Goal: Ask a question

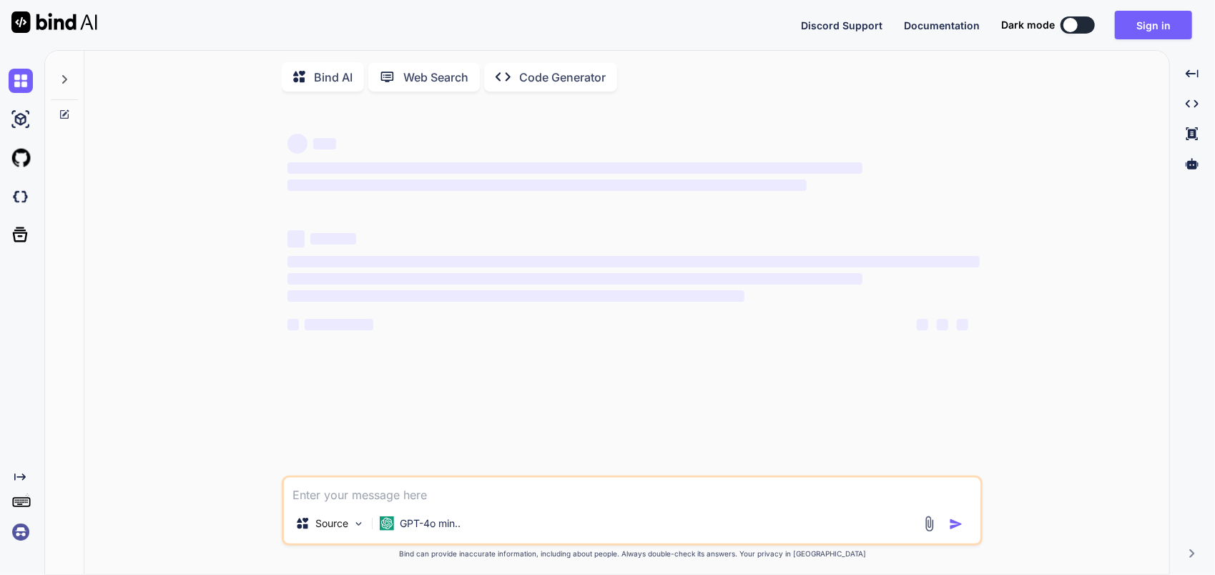
type textarea "x"
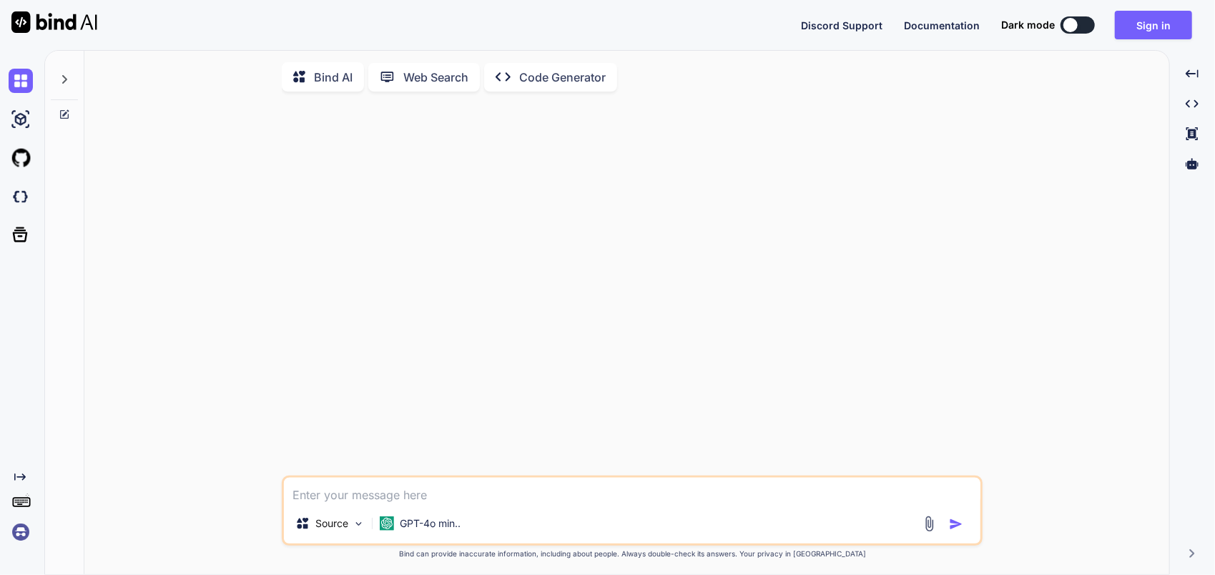
type textarea "M"
type textarea "x"
type textarea "Ma"
type textarea "x"
type textarea "Mak"
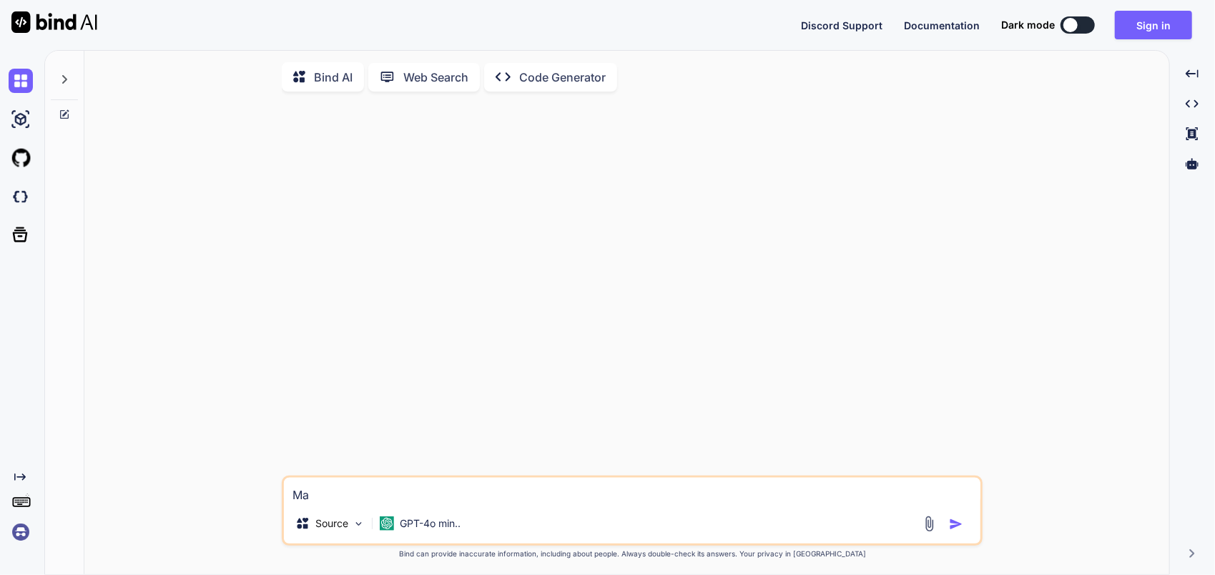
type textarea "x"
type textarea "Make"
type textarea "x"
type textarea "Make"
type textarea "x"
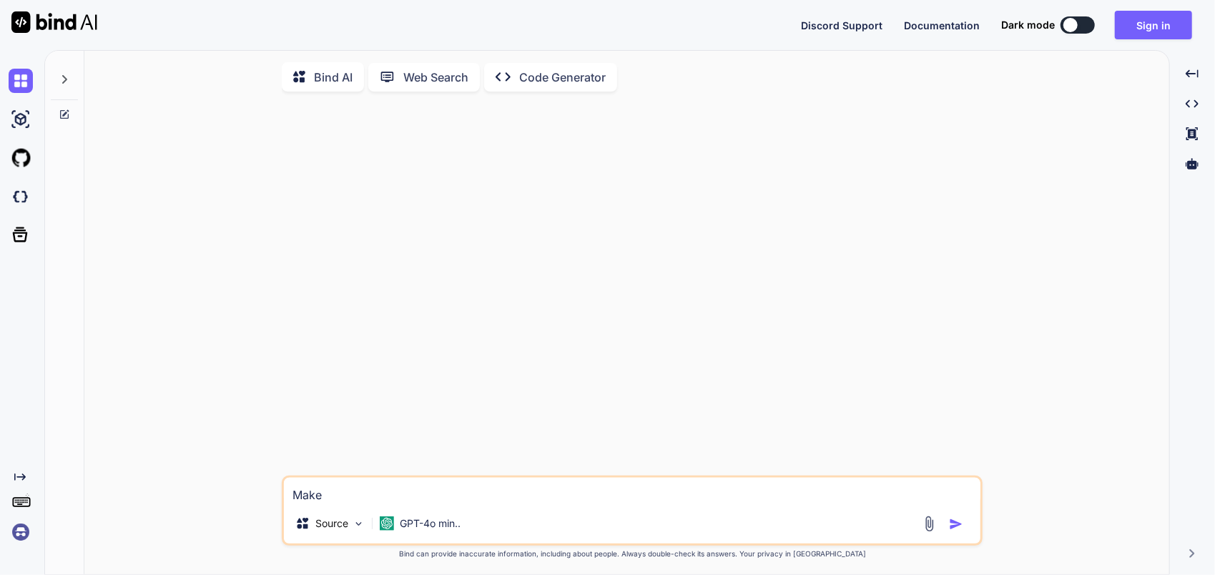
type textarea "Make a"
type textarea "x"
type textarea "Make a"
type textarea "x"
type textarea "Make a m"
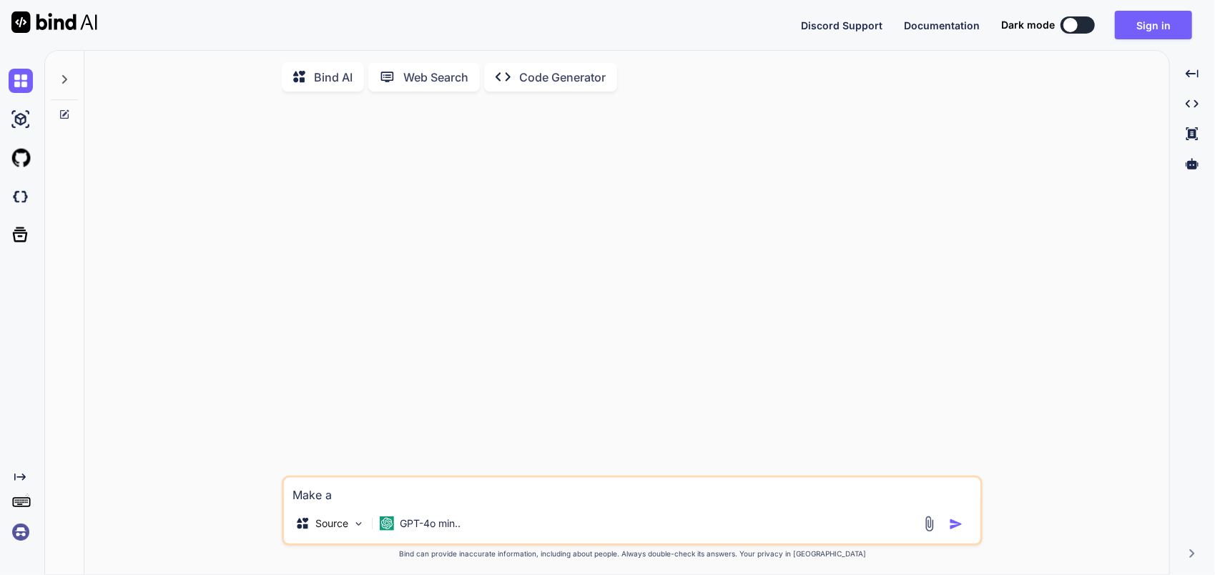
type textarea "x"
type textarea "Make a"
type textarea "x"
type textarea "Make a"
type textarea "x"
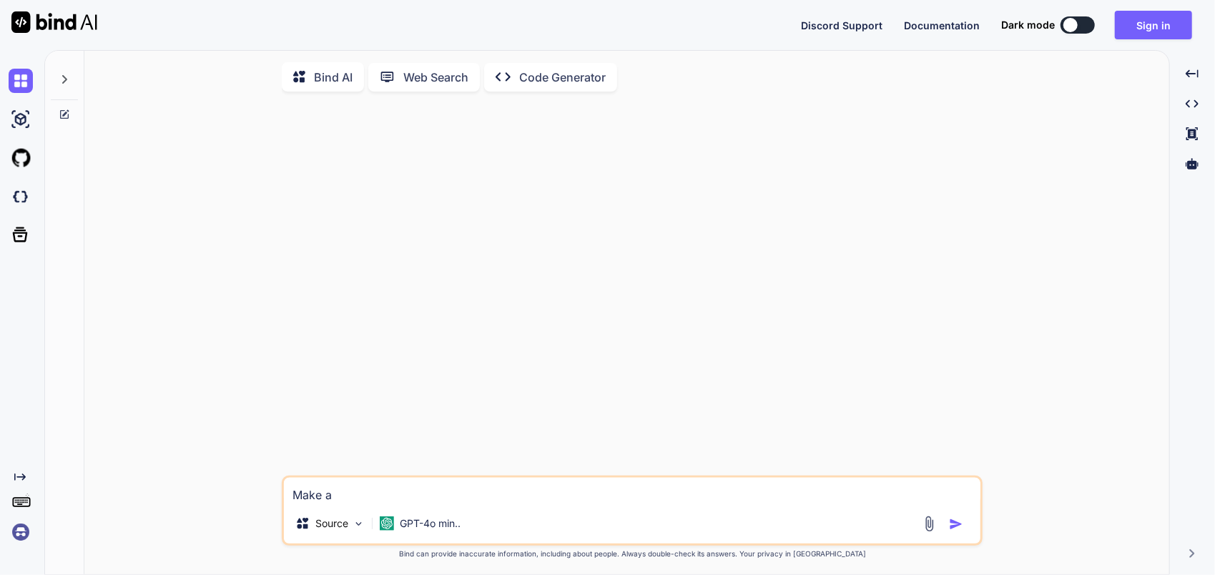
type textarea "Make"
type textarea "x"
type textarea "Make"
type textarea "x"
type textarea "Mak"
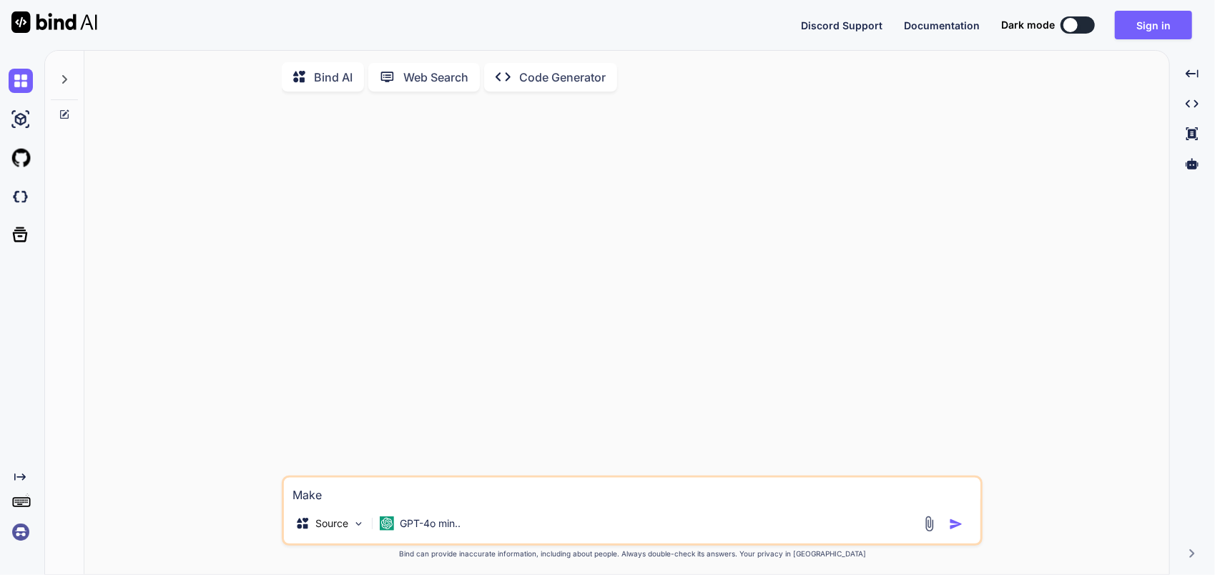
type textarea "x"
type textarea "Ma"
type textarea "x"
type textarea "M"
type textarea "x"
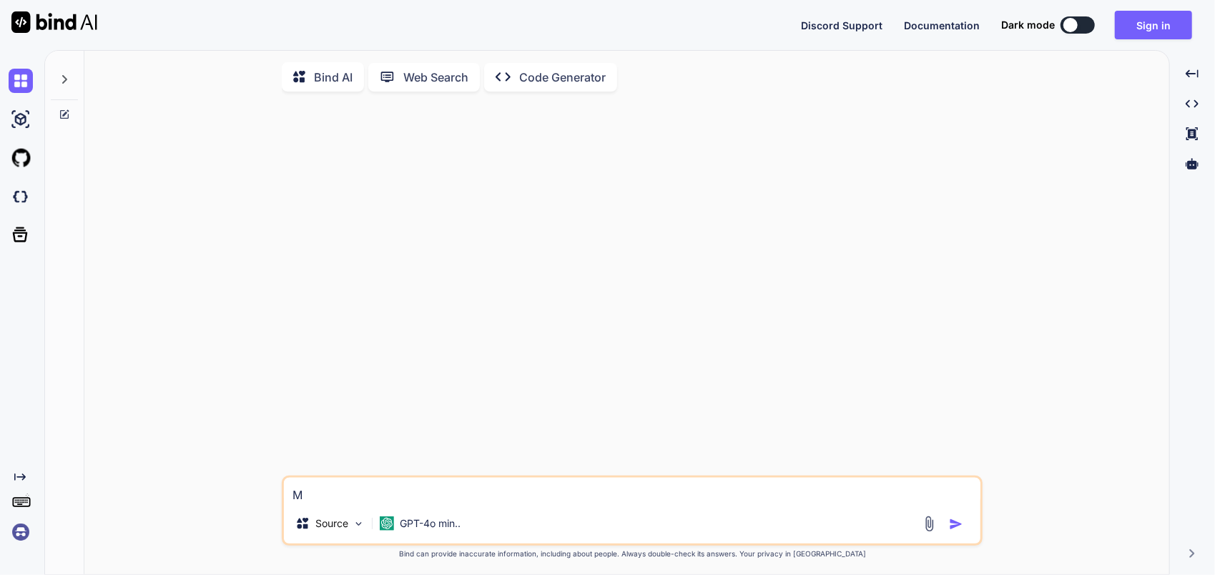
type textarea "x"
type textarea "A"
type textarea "x"
type textarea "A"
type textarea "x"
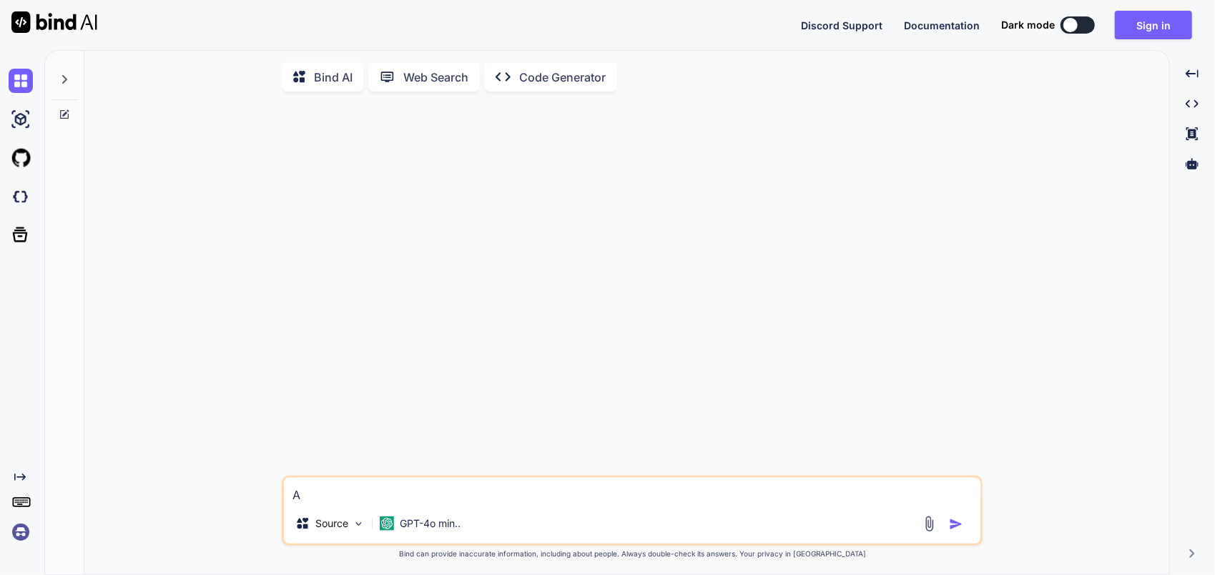
type textarea "A f"
type textarea "x"
type textarea "A"
type textarea "x"
type textarea "A m"
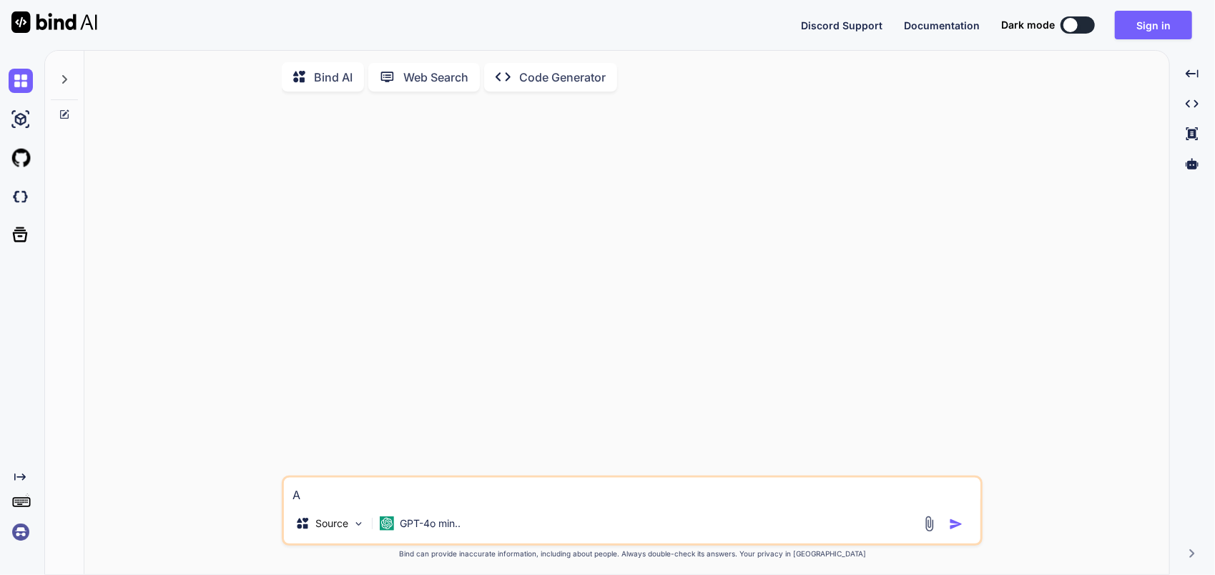
type textarea "x"
type textarea "A mi"
type textarea "x"
type textarea "A min"
type textarea "x"
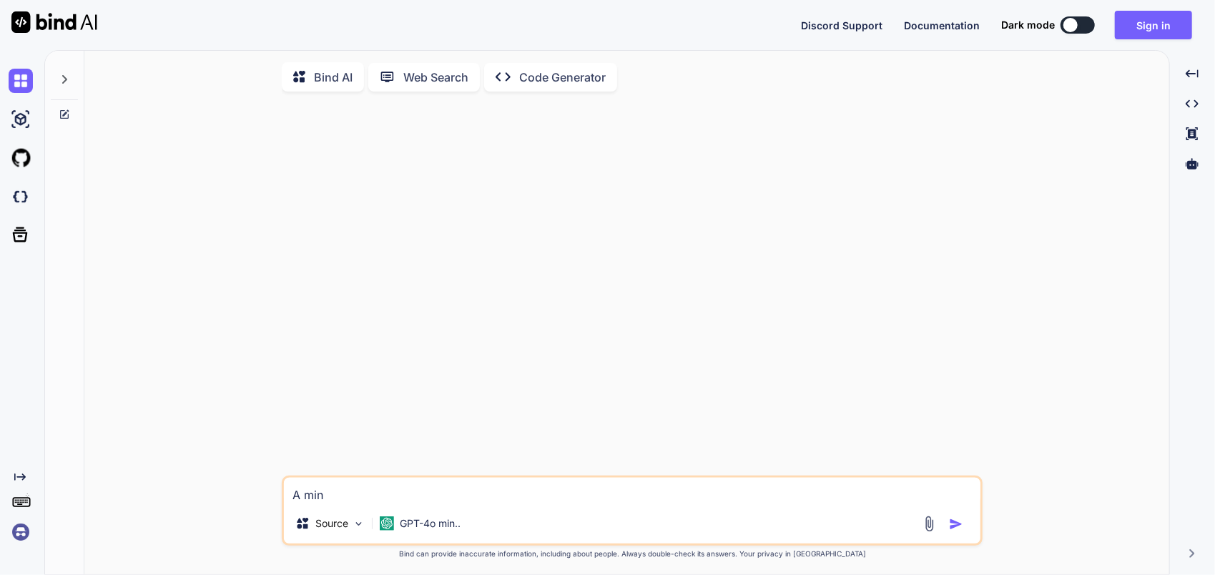
type textarea "A mind"
type textarea "x"
type textarea "A mindf"
type textarea "x"
type textarea "A mindfu"
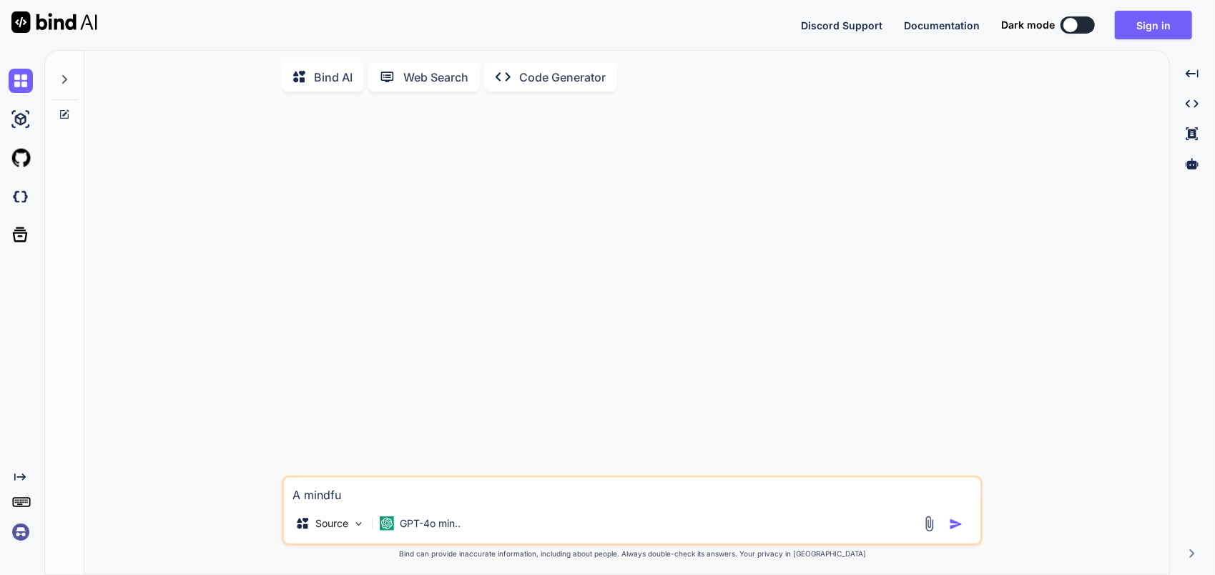
type textarea "x"
type textarea "A mindful"
type textarea "x"
type textarea "A mindful"
type textarea "x"
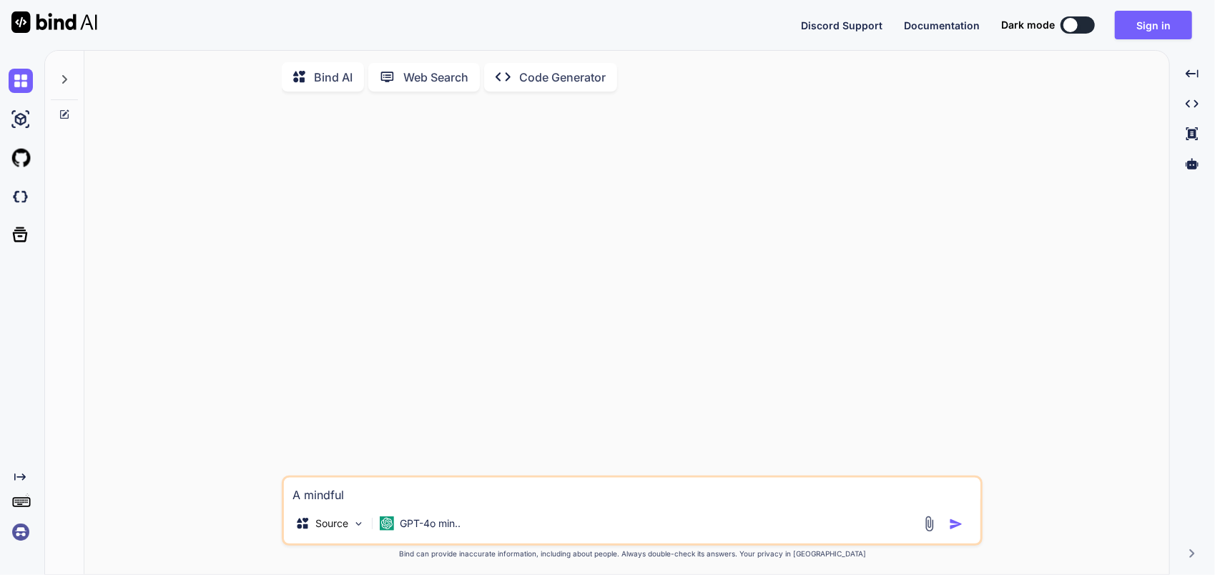
type textarea "A mindful f"
type textarea "x"
type textarea "A mindful fa"
type textarea "x"
type textarea "A mindful far"
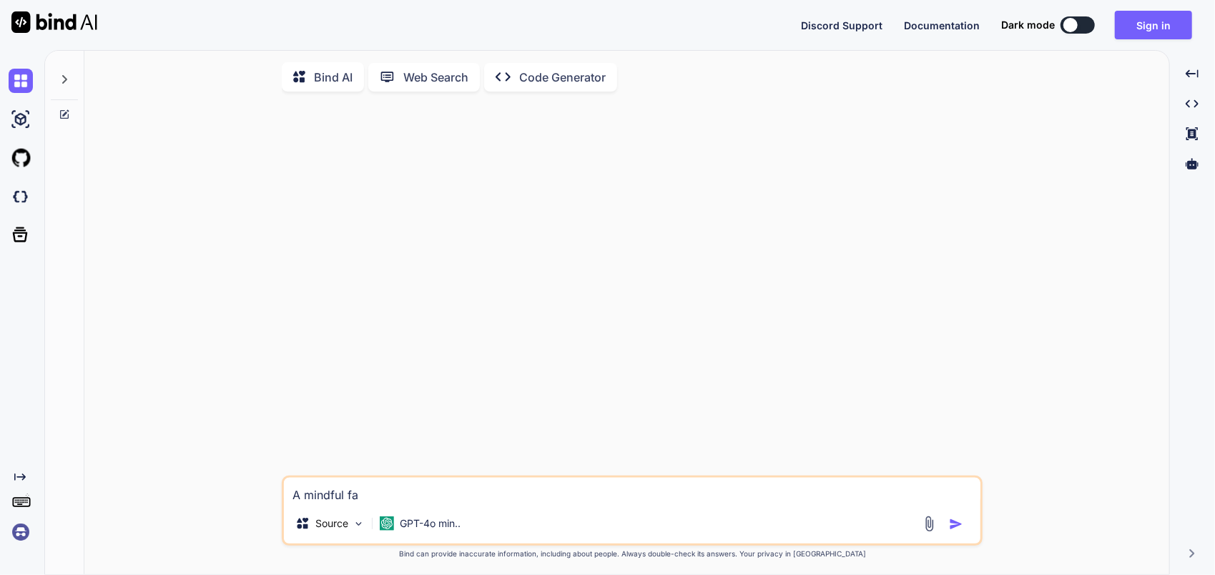
type textarea "x"
type textarea "A mindful fart"
type textarea "x"
type textarea "A mindful farti"
type textarea "x"
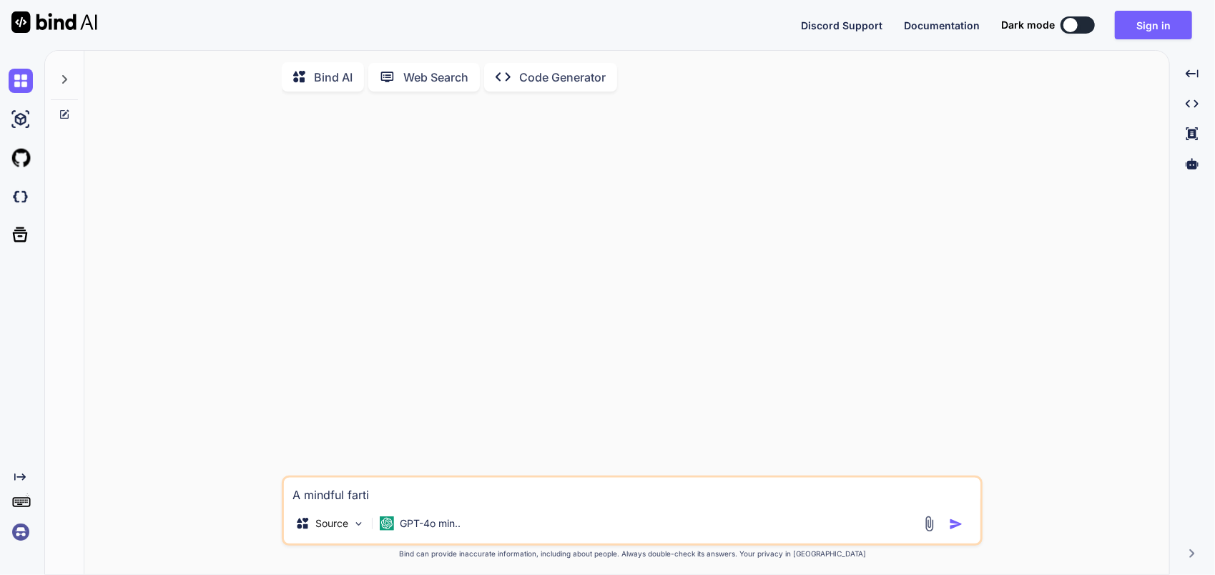
type textarea "A mindful fartin"
type textarea "x"
type textarea "A mindful farting"
type textarea "x"
type textarea "A mindful farting"
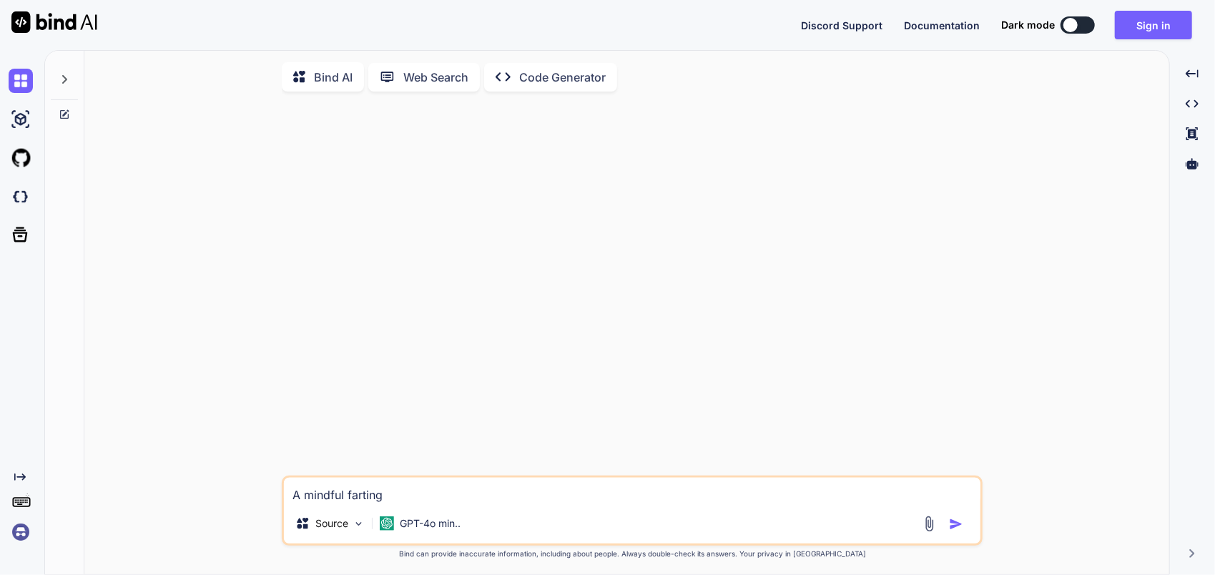
type textarea "x"
type textarea "A mindful farting m"
type textarea "x"
type textarea "A mindful farting mo"
type textarea "x"
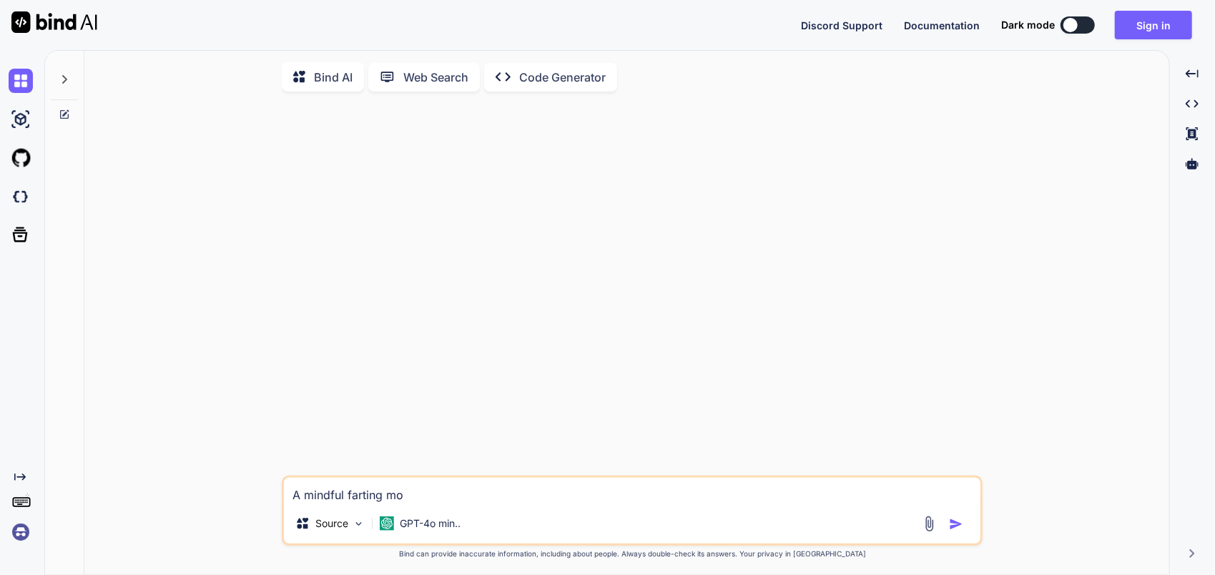
type textarea "A mindful farting mob"
type textarea "x"
type textarea "A mindful farting mobi"
type textarea "x"
type textarea "A mindful farting mobil"
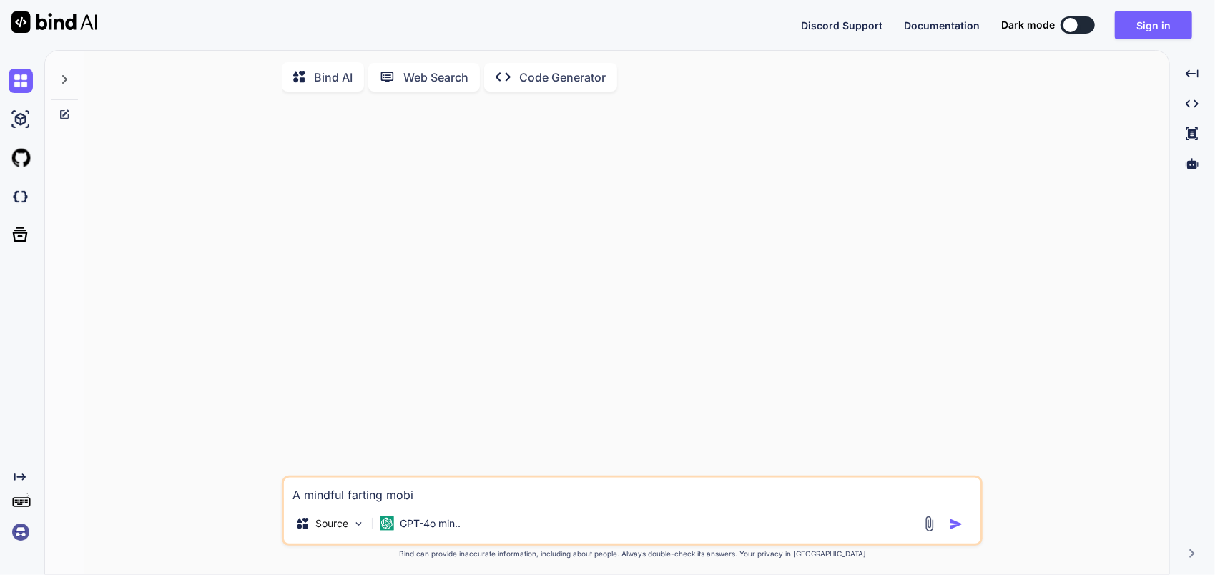
type textarea "x"
type textarea "A mindful farting mobile"
type textarea "x"
type textarea "A mindful farting mobile"
type textarea "x"
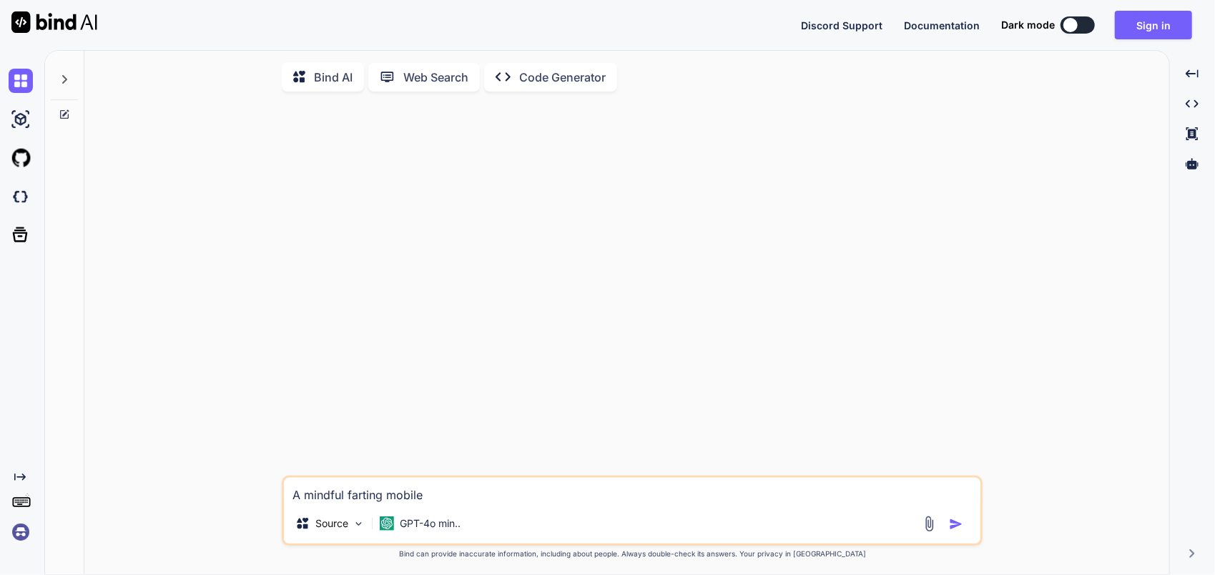
type textarea "A mindful farting mobile a"
type textarea "x"
type textarea "A mindful farting mobile ap"
type textarea "x"
type textarea "A mindful farting mobile app"
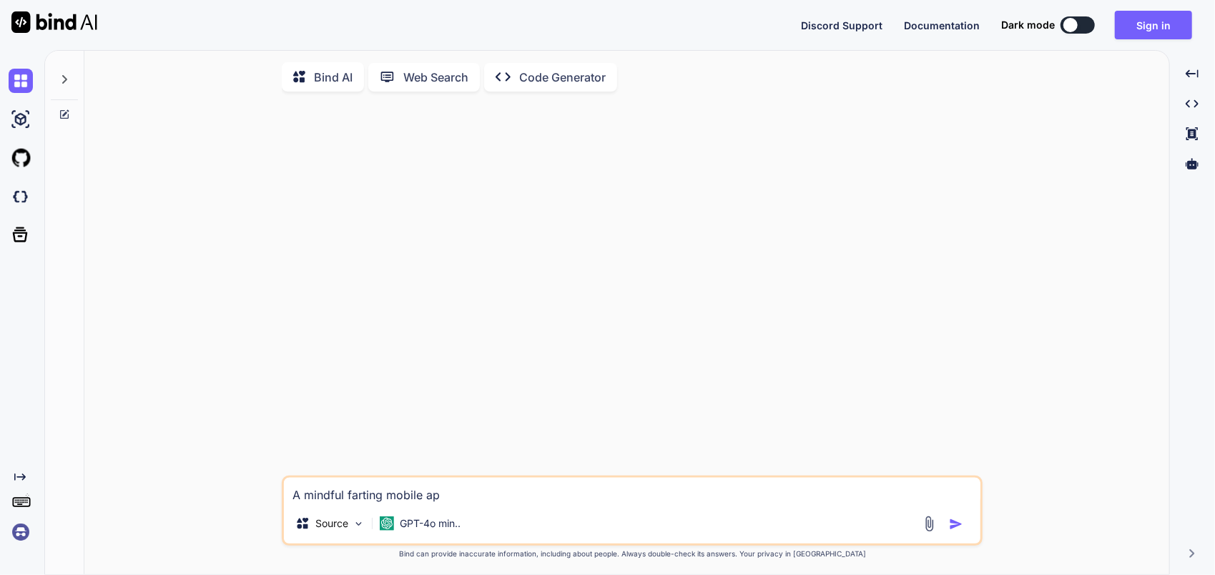
type textarea "x"
type textarea "A mindful farting mobile app"
click at [958, 528] on img "button" at bounding box center [956, 524] width 14 height 14
type textarea "x"
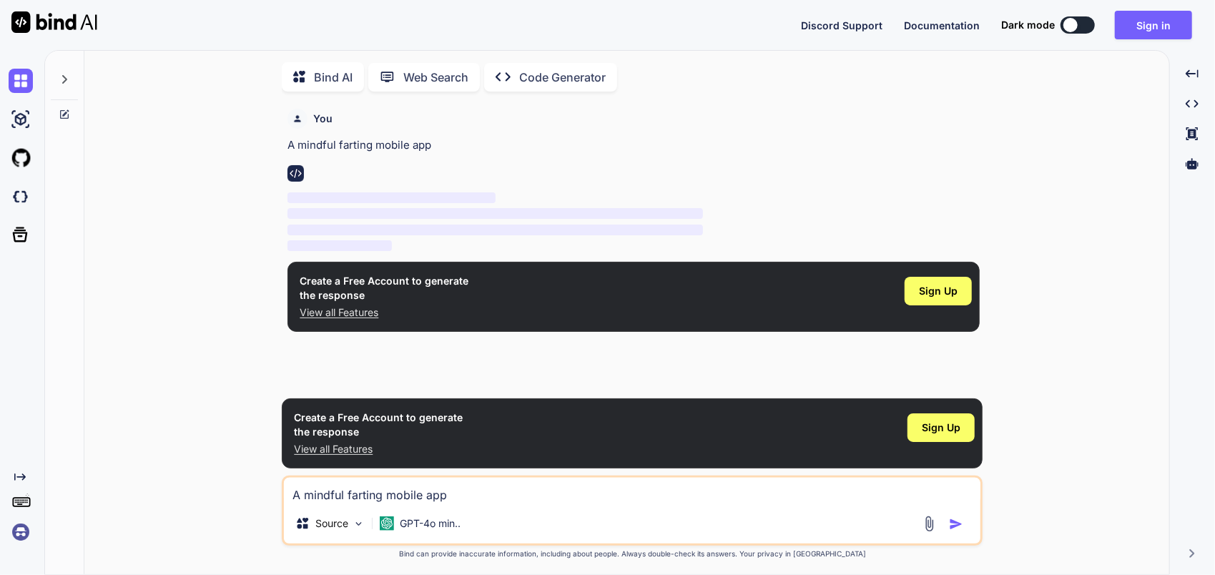
scroll to position [5, 0]
